Goal: Task Accomplishment & Management: Manage account settings

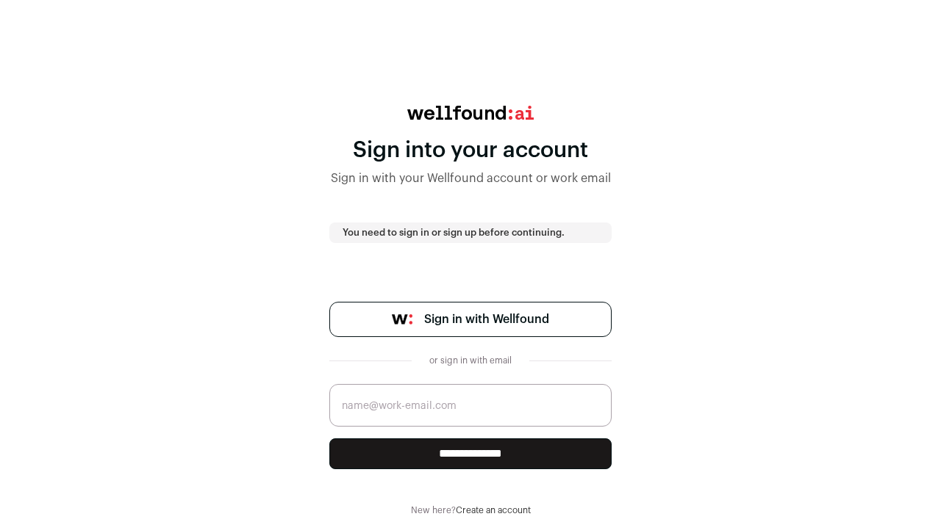
click at [454, 315] on span "Sign in with Wellfound" at bounding box center [486, 320] width 125 height 18
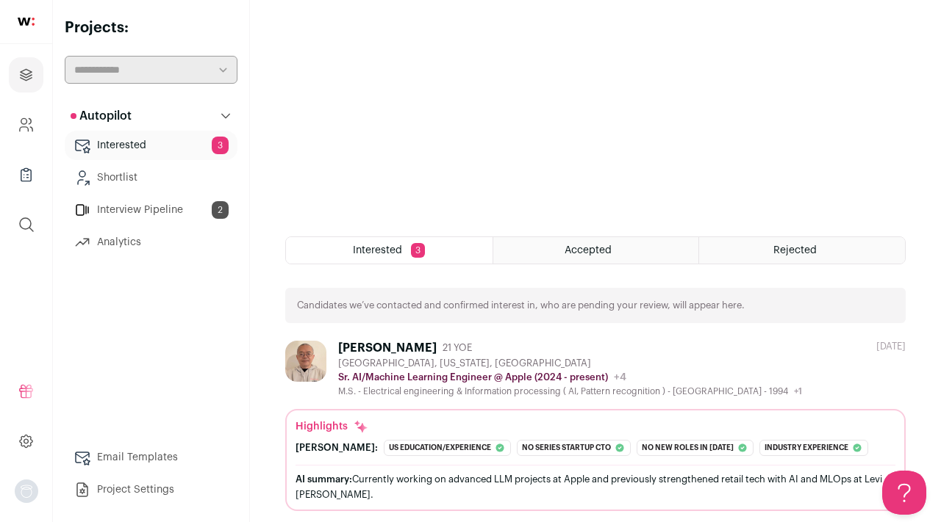
scroll to position [208, 0]
click at [613, 250] on div "Accepted" at bounding box center [596, 250] width 206 height 26
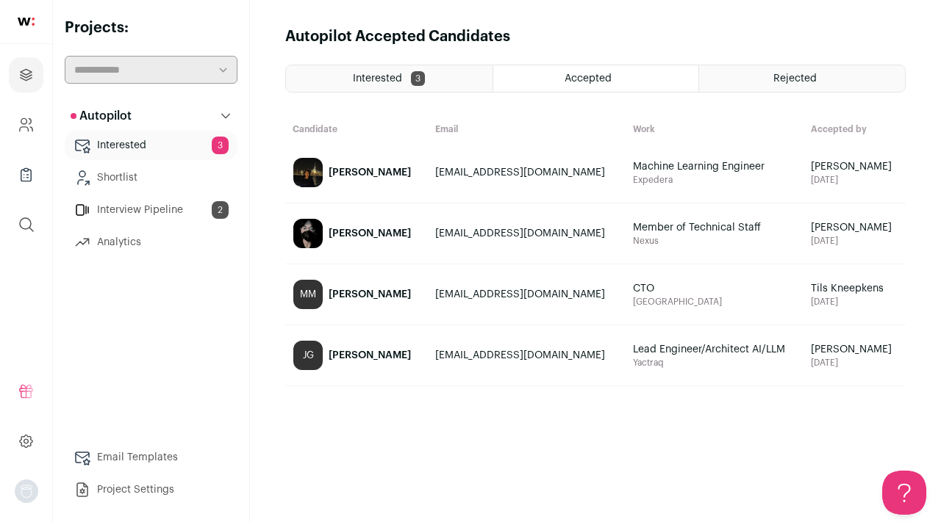
click at [365, 235] on div "Alec Huang" at bounding box center [369, 233] width 82 height 15
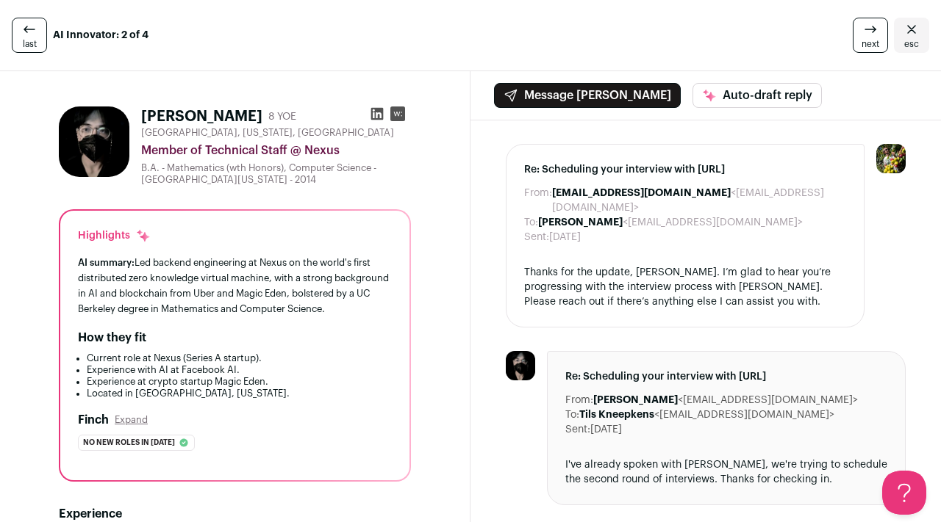
click at [175, 121] on h1 "Alec Huang" at bounding box center [201, 117] width 121 height 21
click at [74, 132] on img at bounding box center [94, 142] width 71 height 71
